Goal: Task Accomplishment & Management: Manage account settings

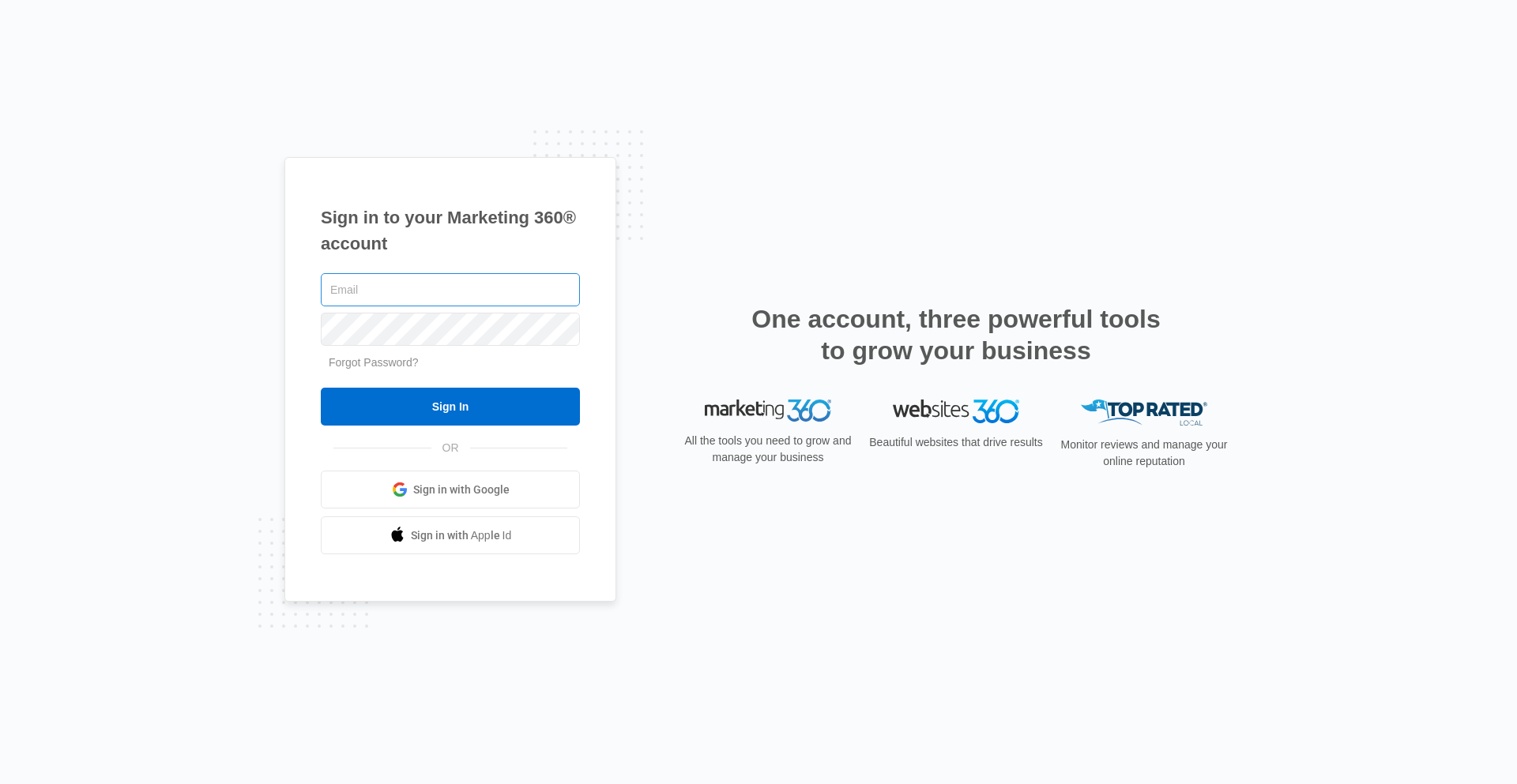
type input "jessica.white@madwire.com"
click at [429, 434] on div "jessica.white@madwire.com Forgot Password? Sign In OR Sign in with Google Sign …" at bounding box center [450, 413] width 259 height 285
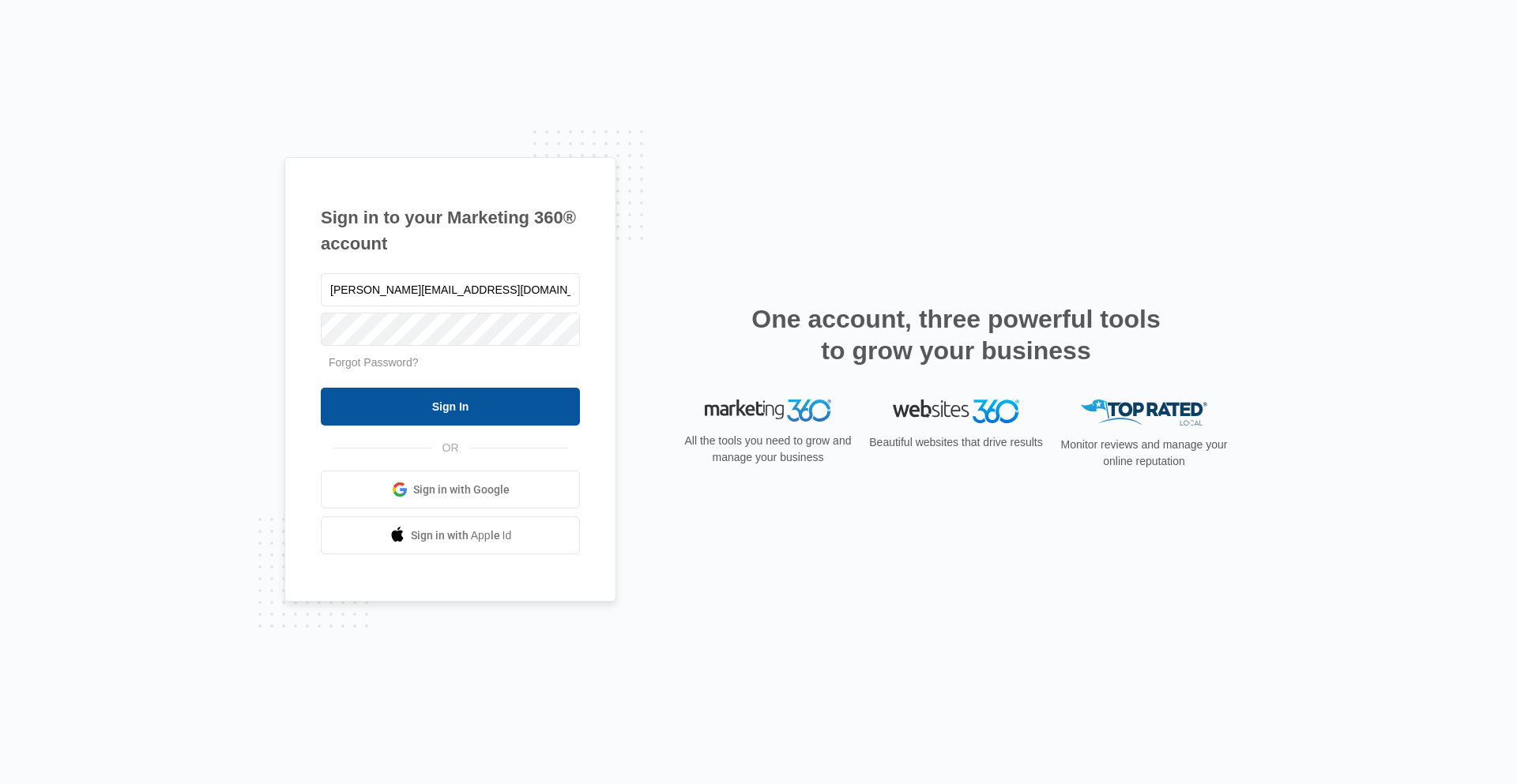
click at [447, 407] on input "Sign In" at bounding box center [450, 406] width 259 height 38
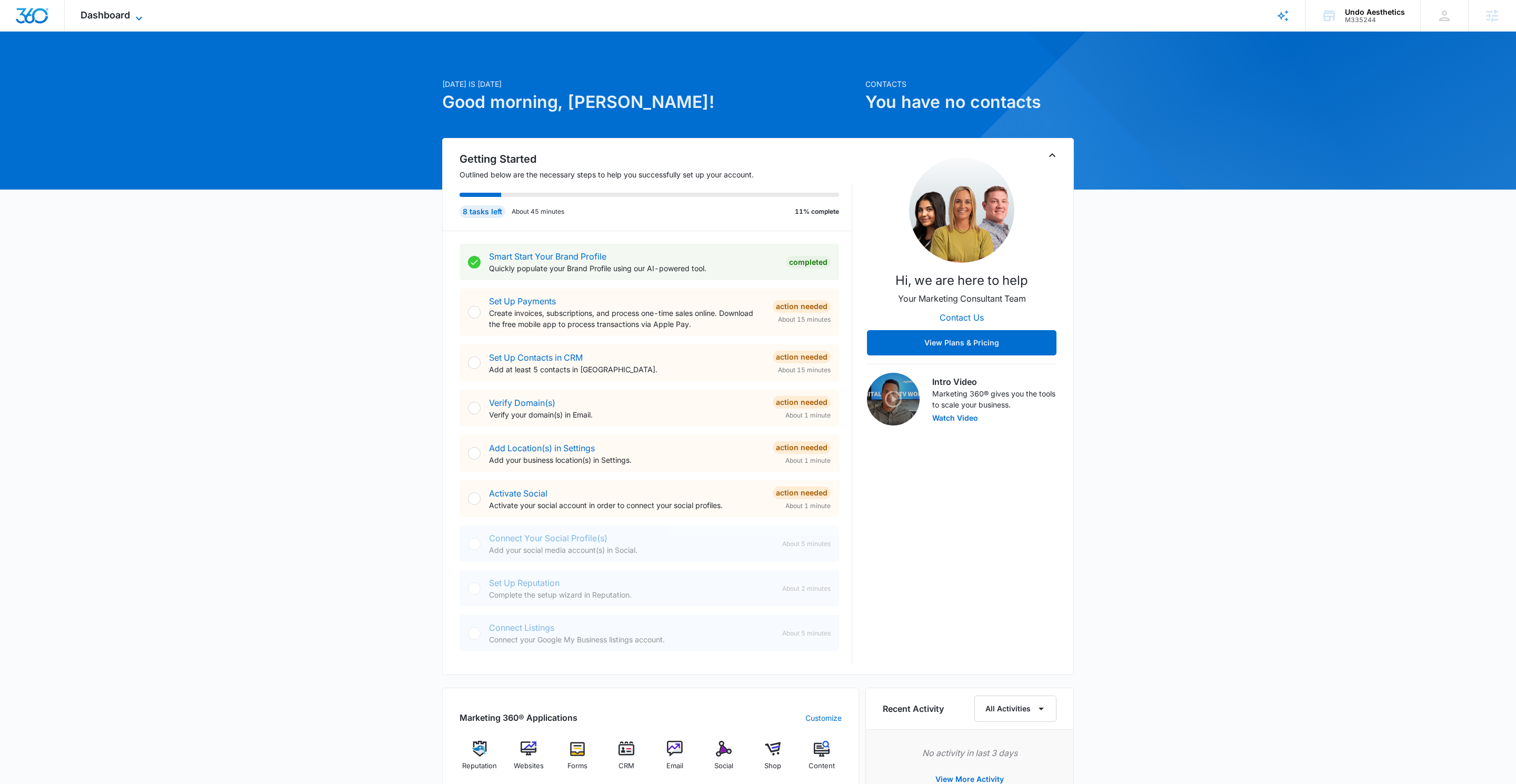
click at [140, 15] on icon at bounding box center [139, 19] width 13 height 13
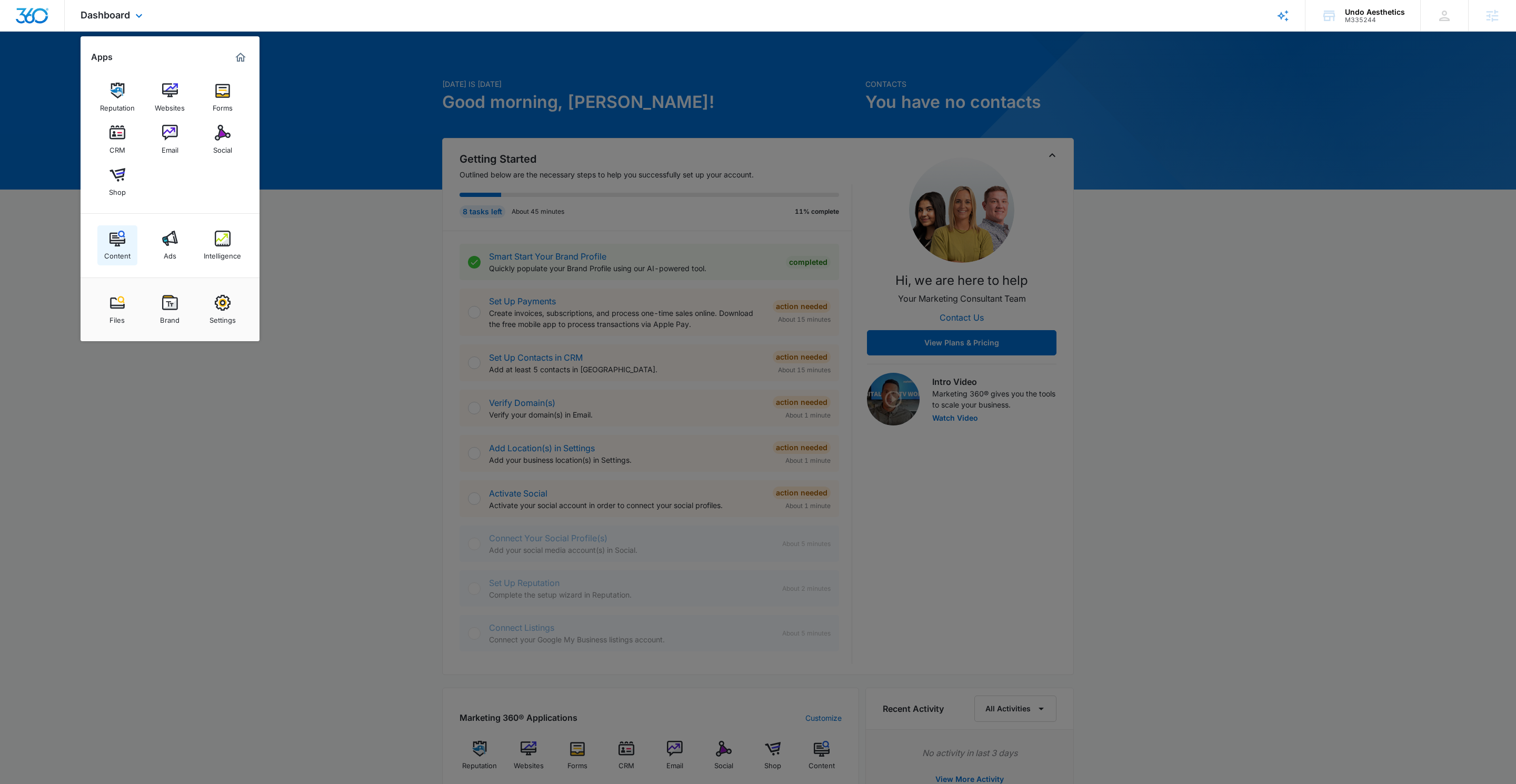
click at [115, 237] on img at bounding box center [117, 238] width 16 height 16
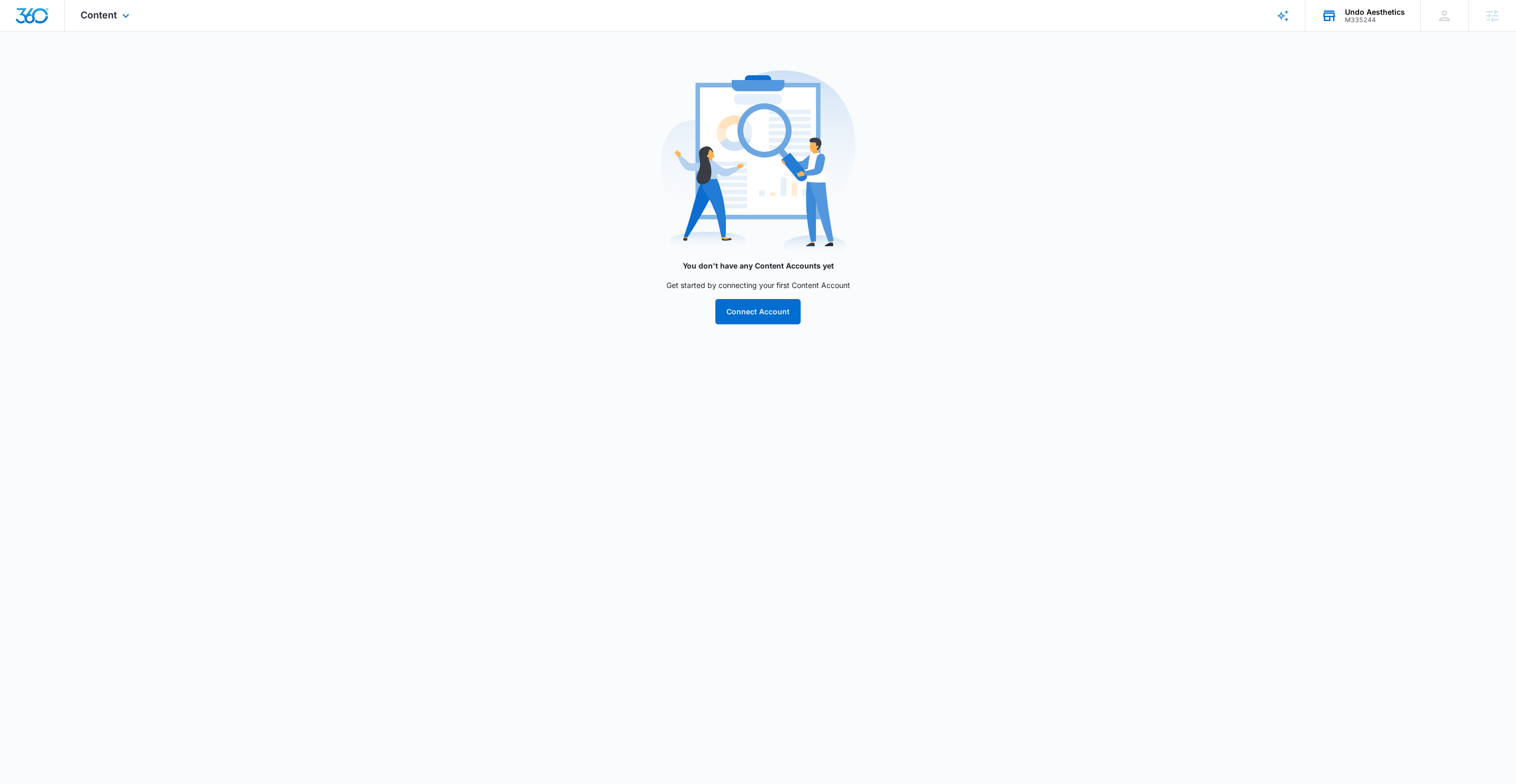
click at [1358, 13] on div "Undo Aesthetics" at bounding box center [1375, 12] width 60 height 8
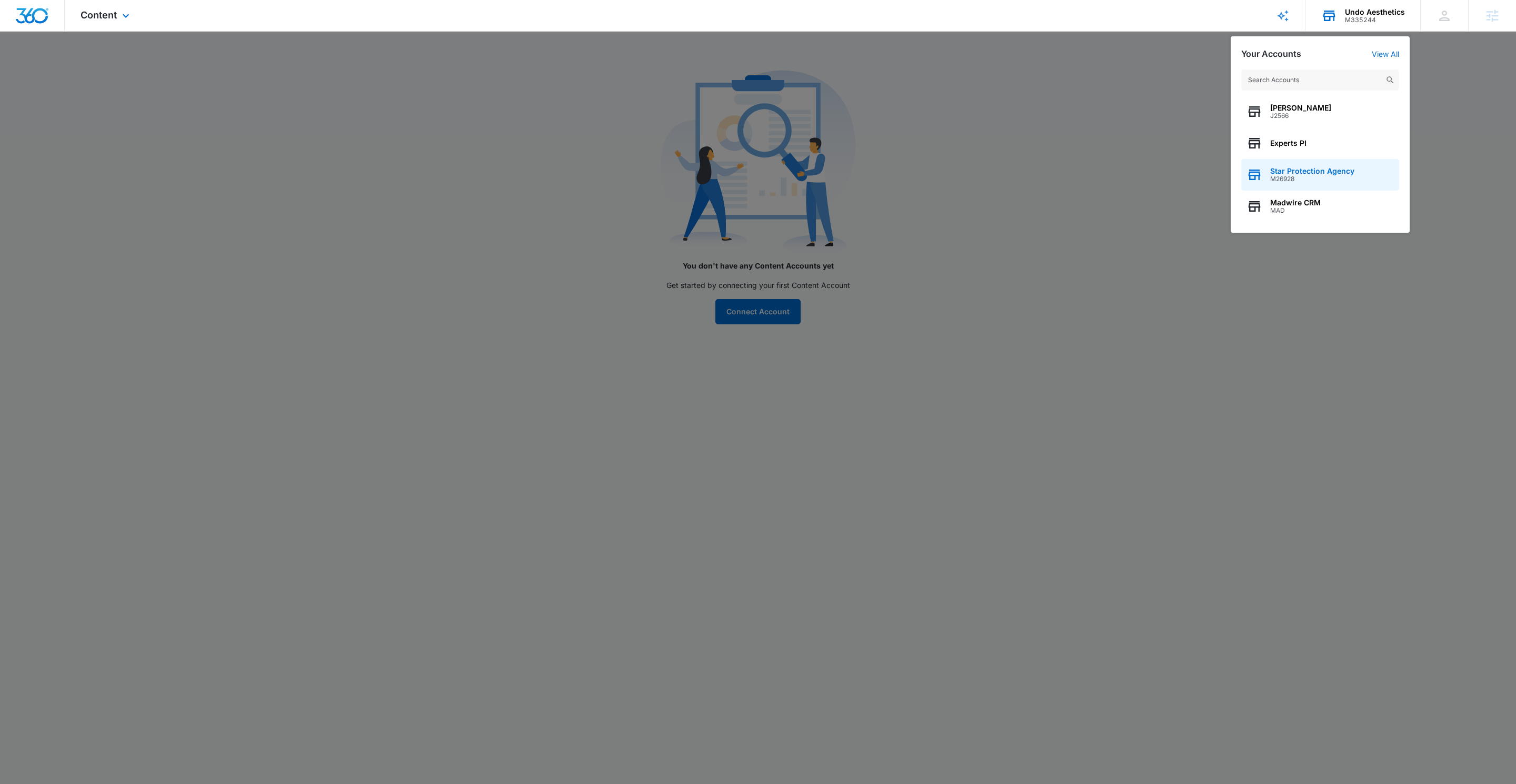
click at [1302, 172] on span "Star Protection Agency" at bounding box center [1312, 171] width 84 height 8
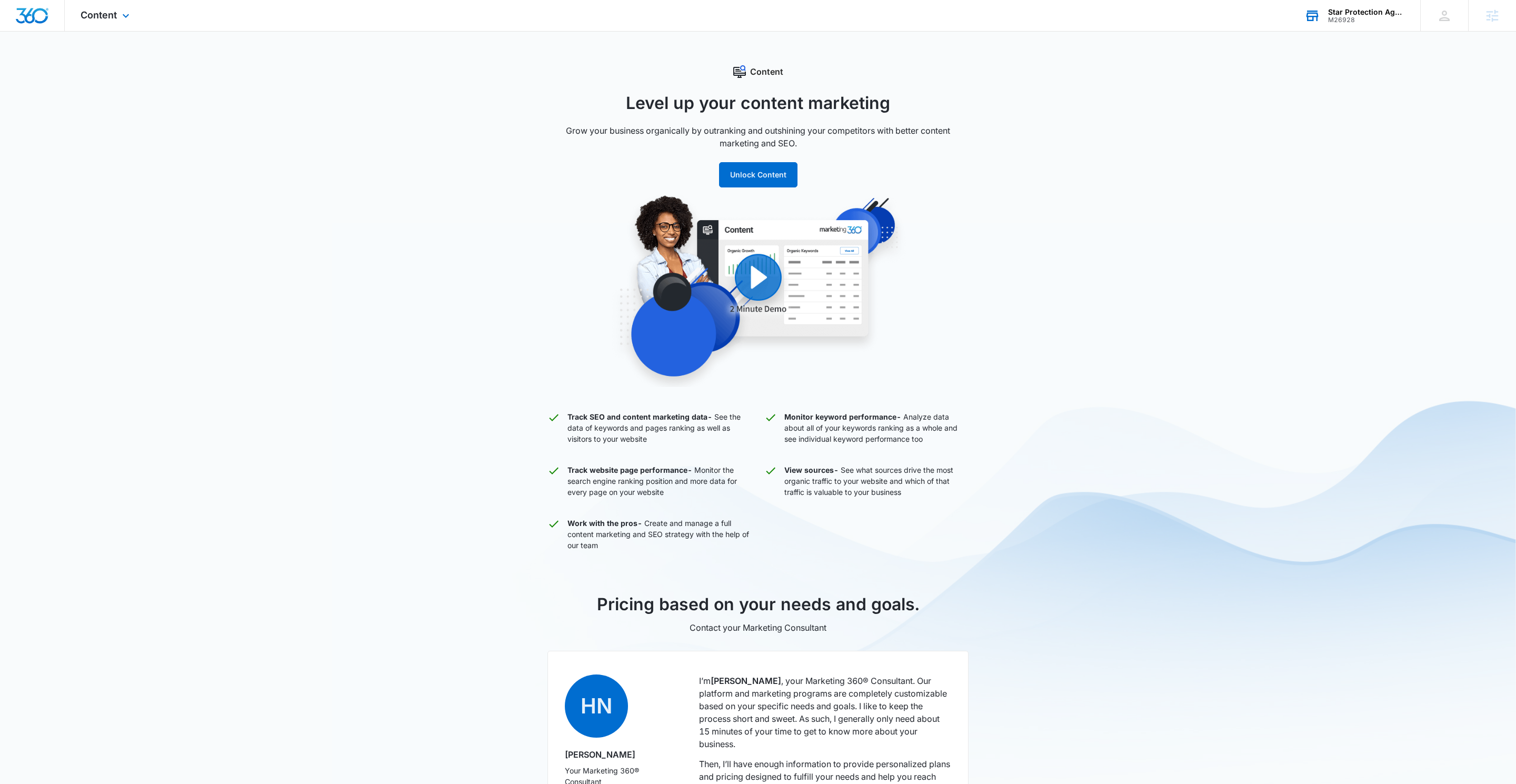
click at [1367, 8] on div "Star Protection Agency" at bounding box center [1367, 12] width 77 height 8
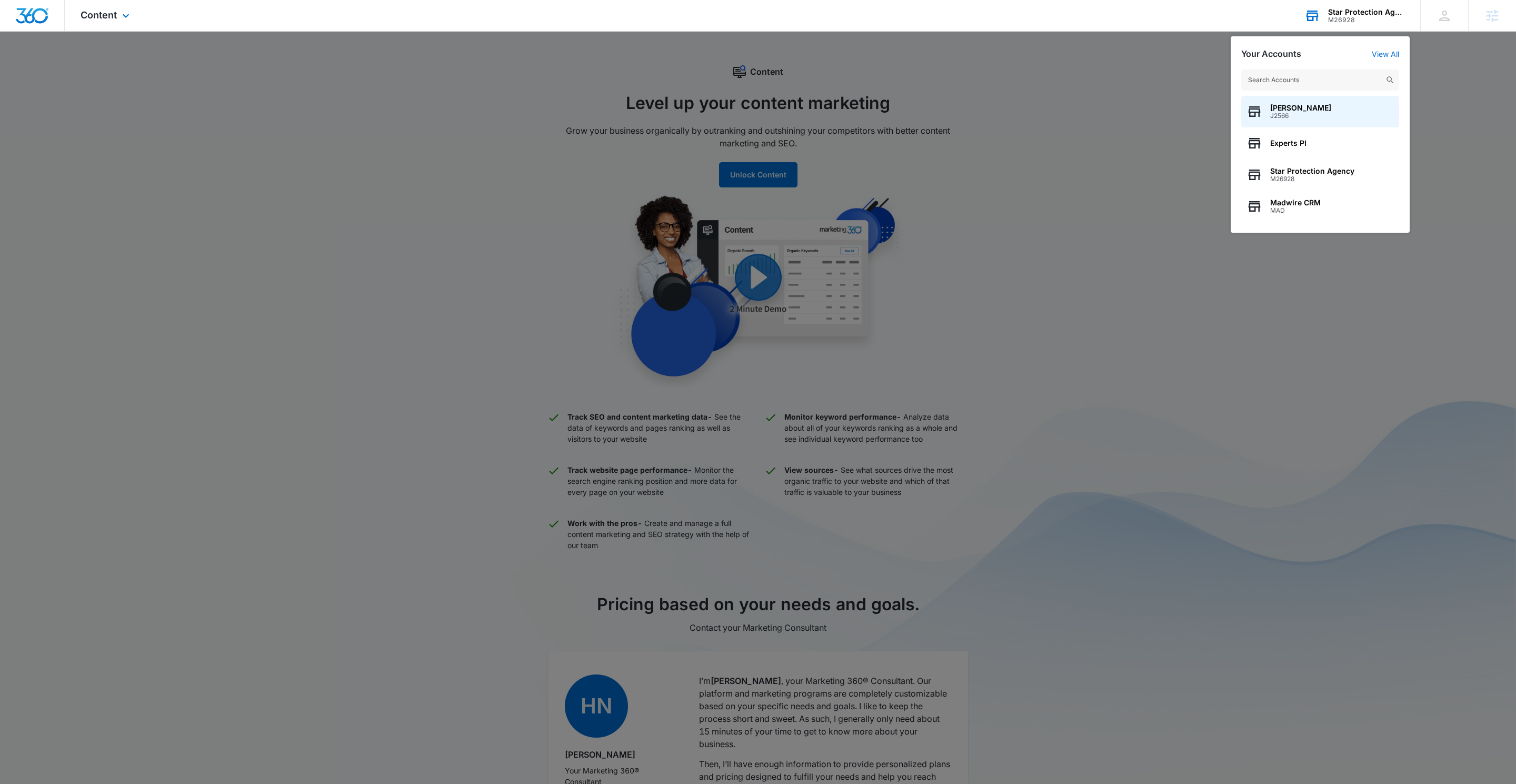
click at [1282, 82] on input "text" at bounding box center [1320, 80] width 158 height 21
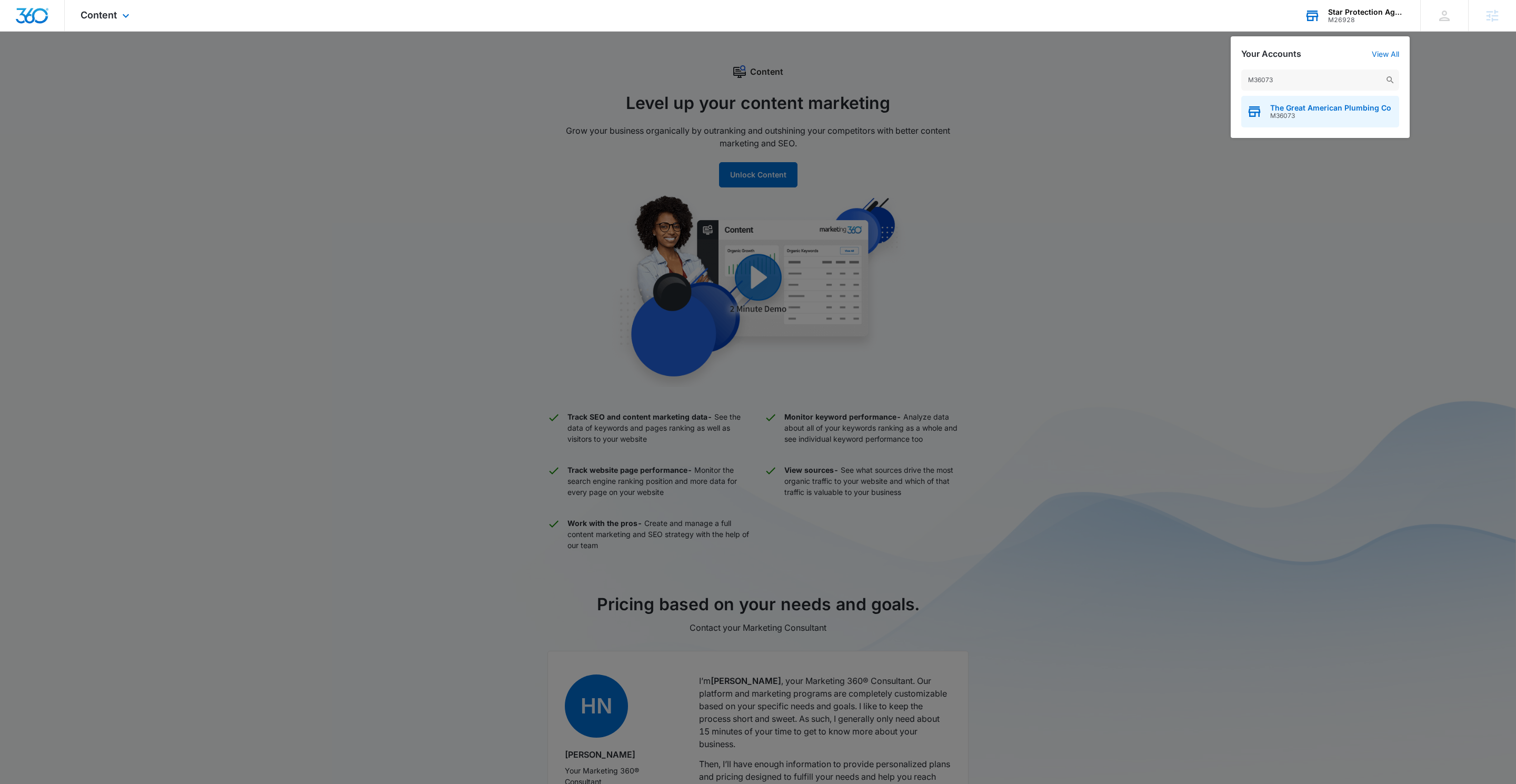
type input "M36073"
click at [1295, 110] on span "The Great American Plumbing Co" at bounding box center [1331, 108] width 121 height 8
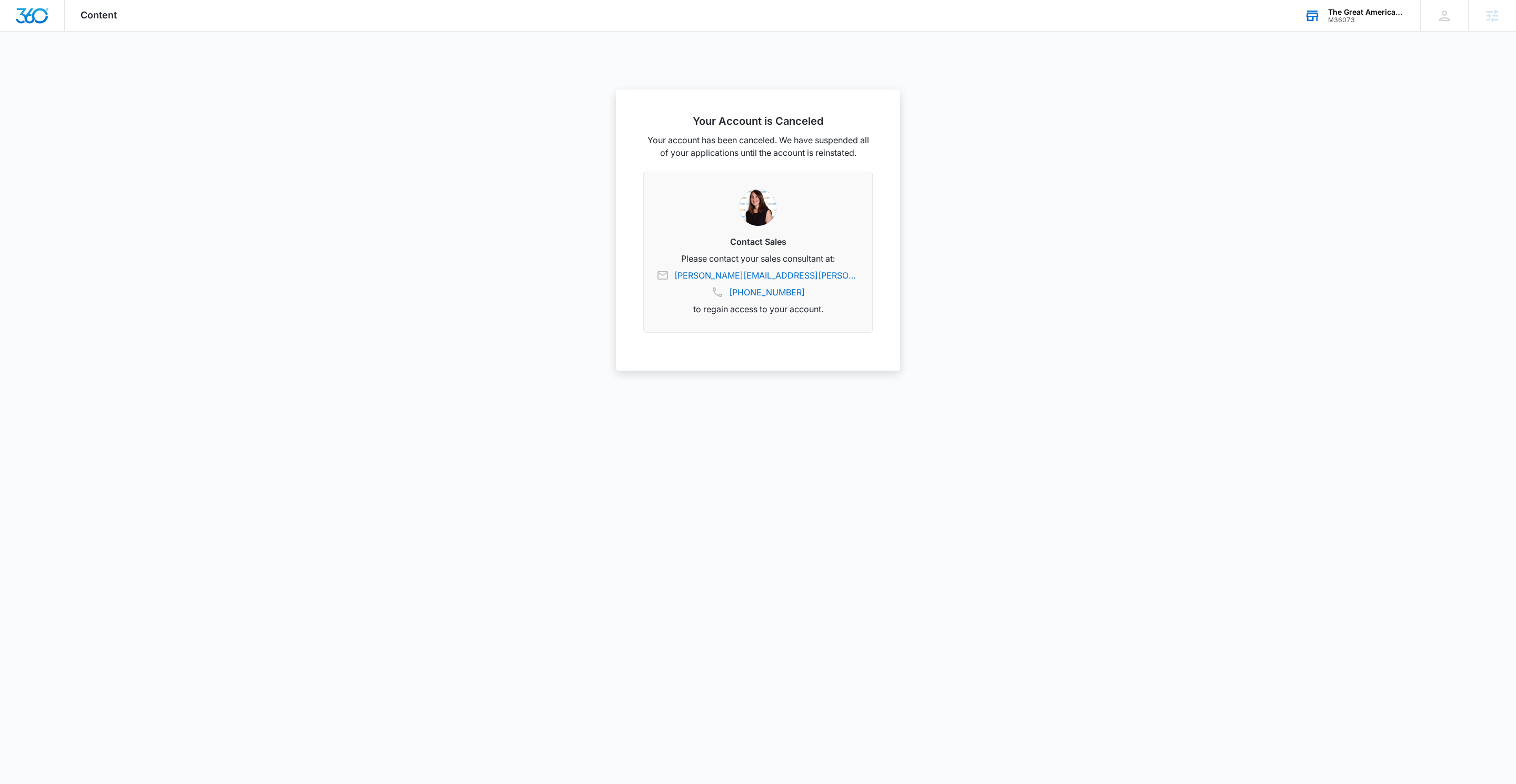
click at [1333, 16] on div "M36073" at bounding box center [1367, 19] width 77 height 7
click at [1314, 81] on input "text" at bounding box center [1320, 80] width 158 height 21
type input "M36075"
click at [1363, 8] on div "The Great American Plumbing Co" at bounding box center [1367, 12] width 77 height 8
click at [1307, 81] on input "text" at bounding box center [1320, 80] width 158 height 21
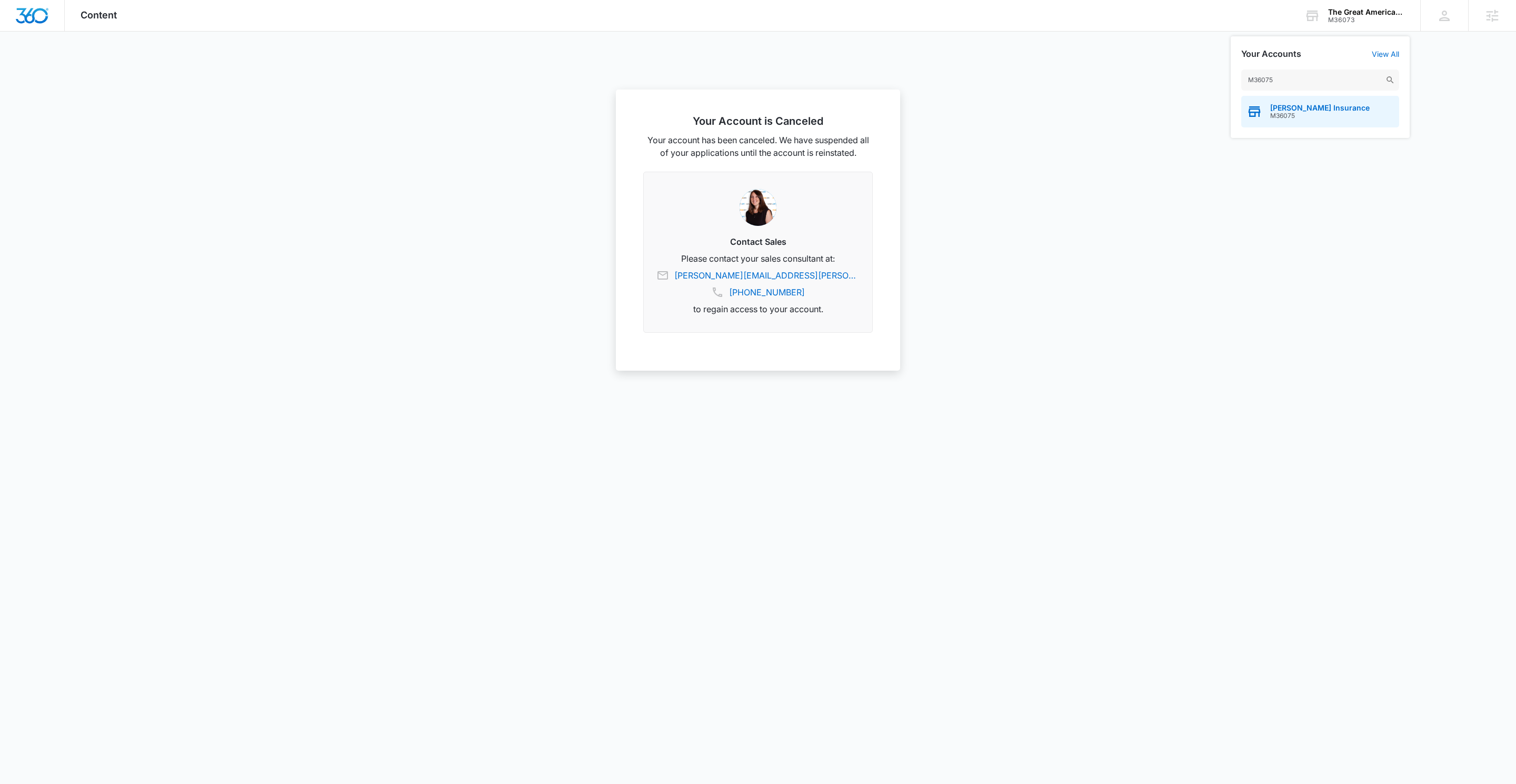
type input "M36075"
click at [1297, 118] on span "M36075" at bounding box center [1320, 115] width 99 height 7
click at [1361, 11] on div "Prokop Insurance" at bounding box center [1367, 12] width 77 height 8
click at [1307, 80] on input "text" at bounding box center [1320, 80] width 158 height 21
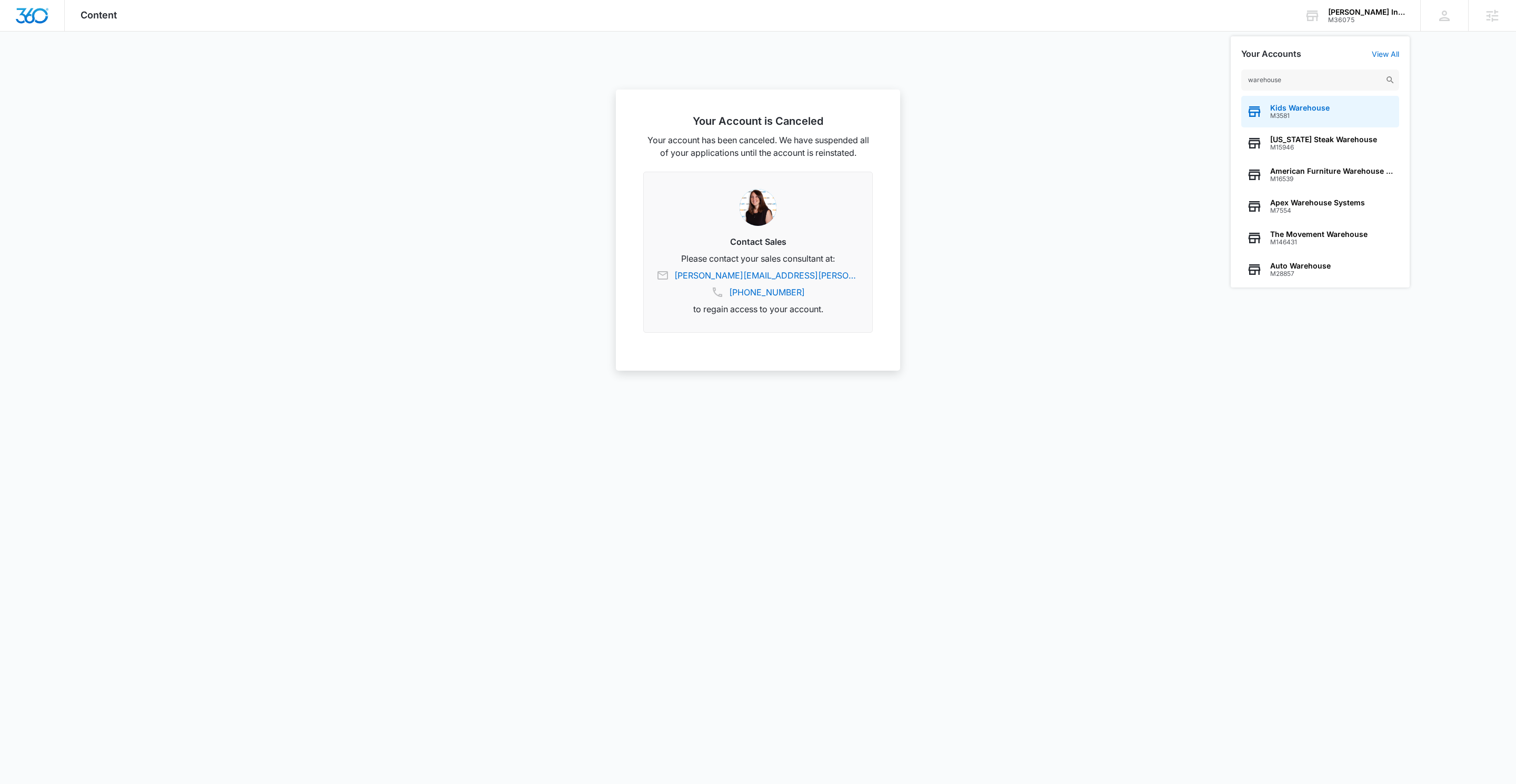
type input "warehouse"
click at [1281, 106] on span "Kids Warehouse" at bounding box center [1300, 108] width 60 height 8
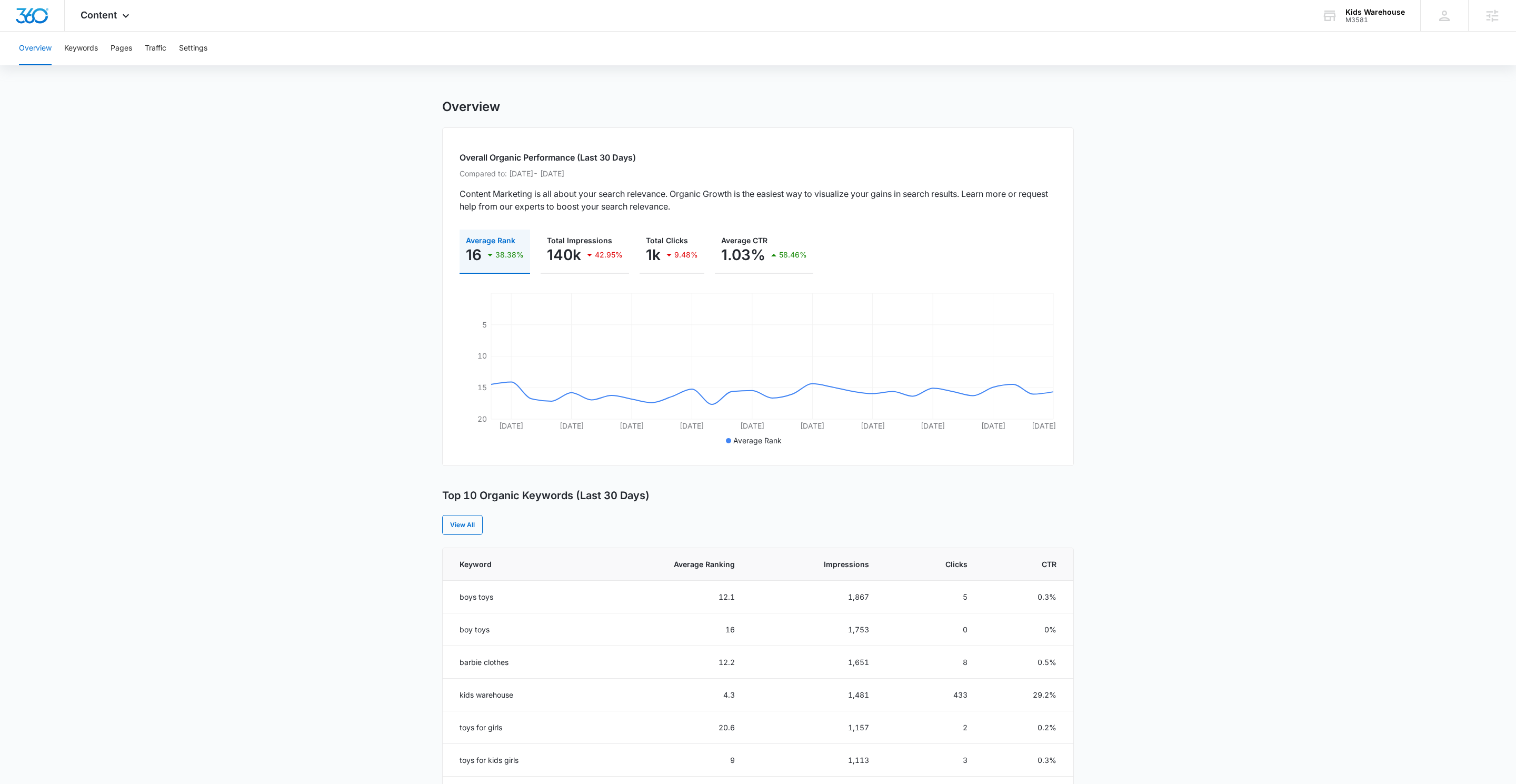
click at [31, 49] on button "Overview" at bounding box center [35, 48] width 33 height 34
